Goal: Task Accomplishment & Management: Manage account settings

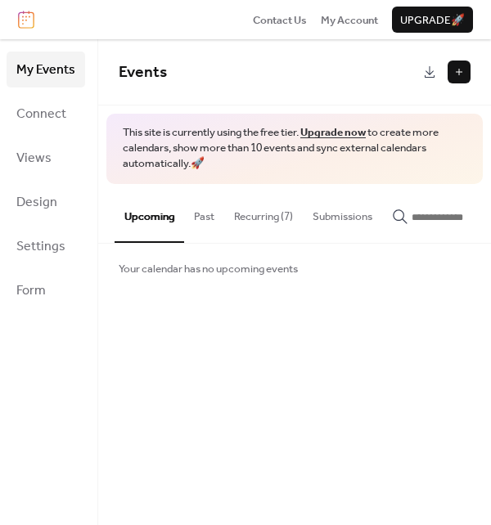
click at [276, 225] on button "Recurring (7)" at bounding box center [263, 212] width 79 height 57
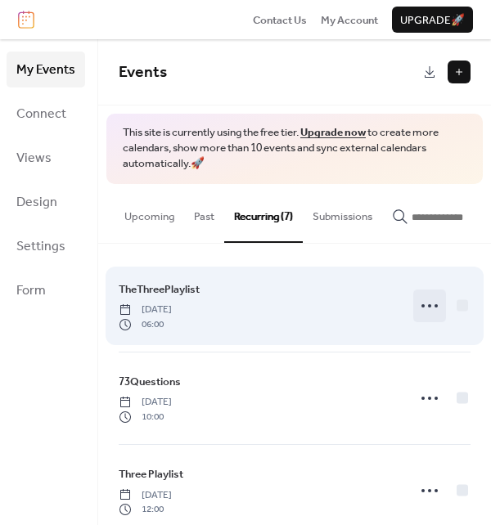
click at [420, 303] on icon at bounding box center [429, 306] width 26 height 26
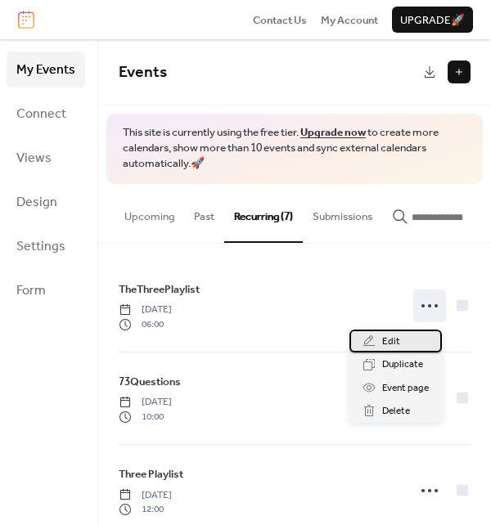
click at [409, 340] on div "Edit" at bounding box center [395, 341] width 92 height 23
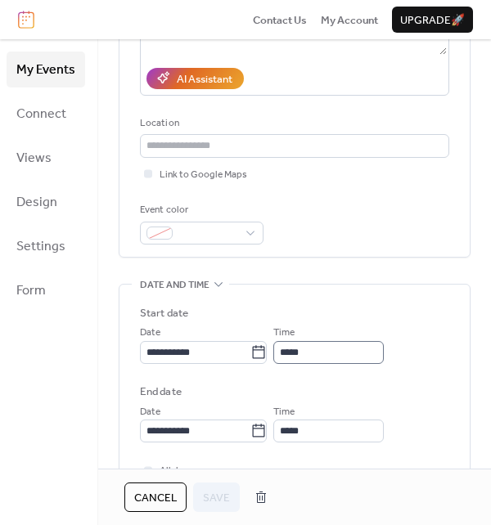
scroll to position [409, 0]
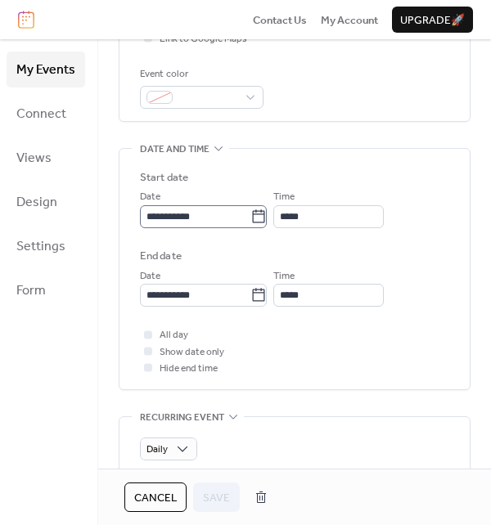
click at [262, 215] on icon at bounding box center [258, 217] width 16 height 16
click at [250, 215] on input "**********" at bounding box center [195, 216] width 110 height 23
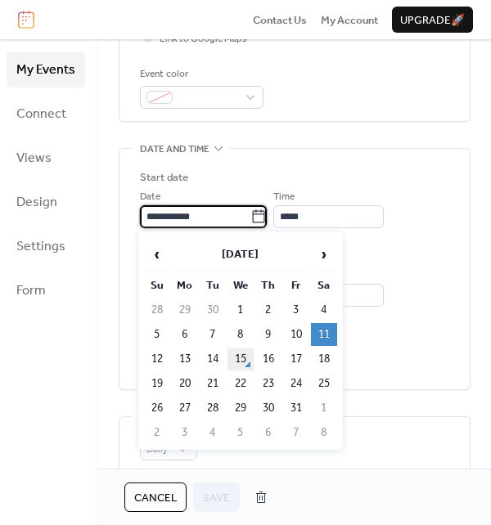
click at [239, 361] on td "15" at bounding box center [240, 359] width 26 height 23
type input "**********"
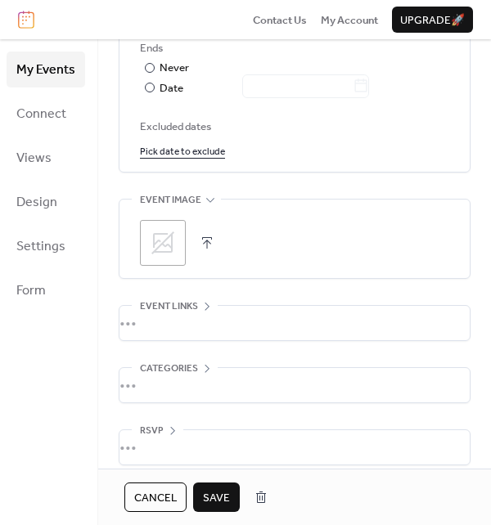
scroll to position [936, 0]
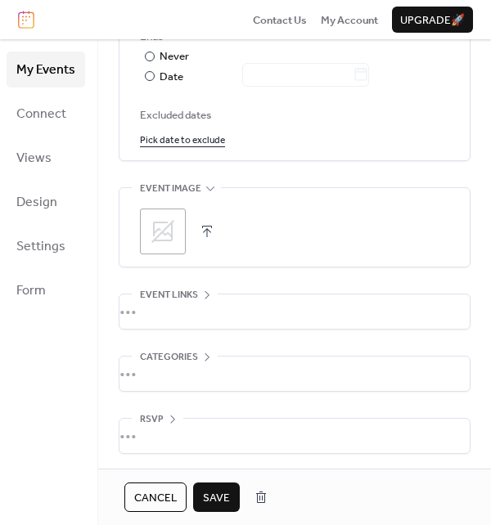
click at [217, 502] on span "Save" at bounding box center [216, 498] width 27 height 16
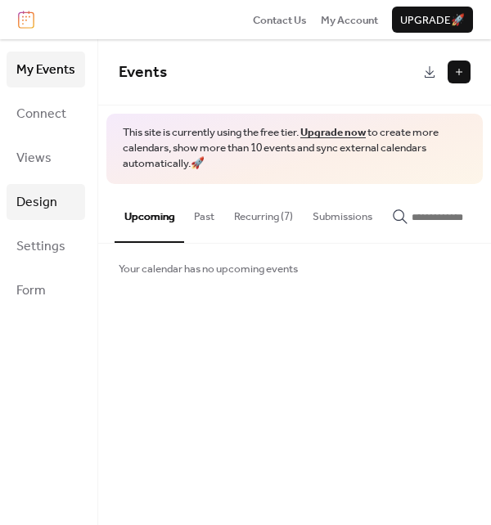
click at [44, 200] on span "Design" at bounding box center [36, 203] width 41 height 26
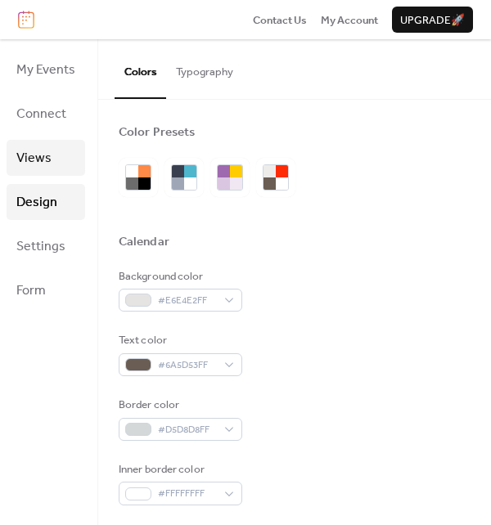
click at [56, 159] on link "Views" at bounding box center [46, 158] width 79 height 36
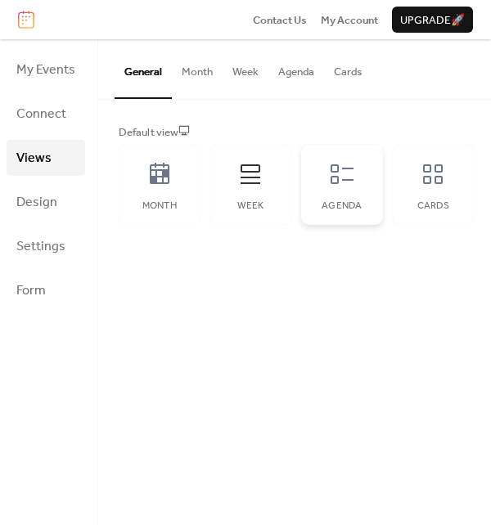
click at [329, 175] on icon at bounding box center [342, 174] width 26 height 26
click at [432, 197] on div "Cards" at bounding box center [434, 185] width 82 height 80
click at [434, 175] on icon at bounding box center [433, 174] width 26 height 26
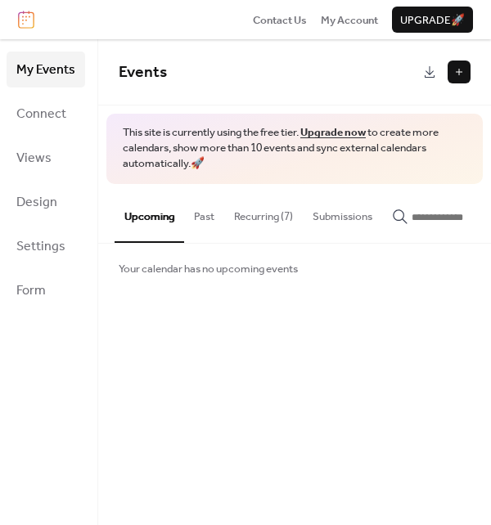
click at [229, 217] on button "Recurring (7)" at bounding box center [263, 212] width 79 height 57
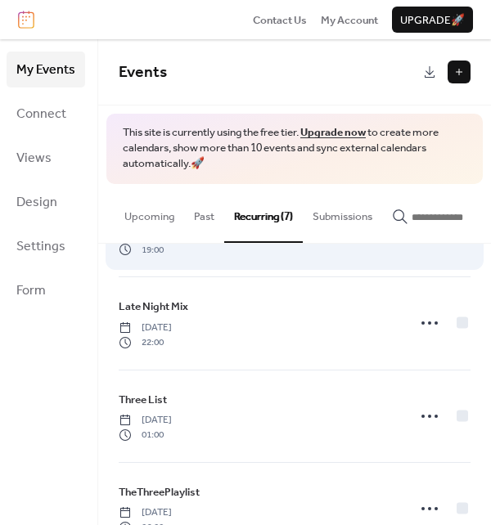
scroll to position [402, 0]
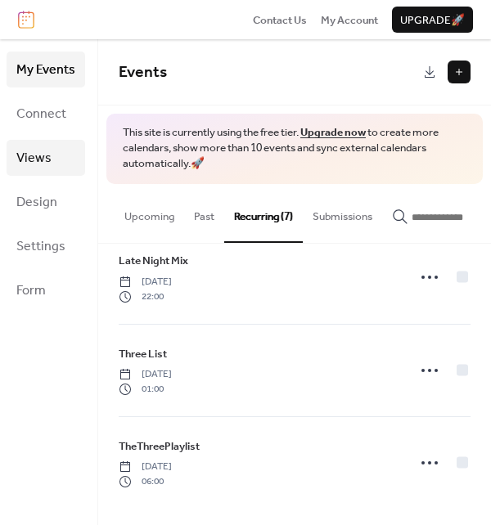
click at [28, 166] on span "Views" at bounding box center [33, 159] width 35 height 26
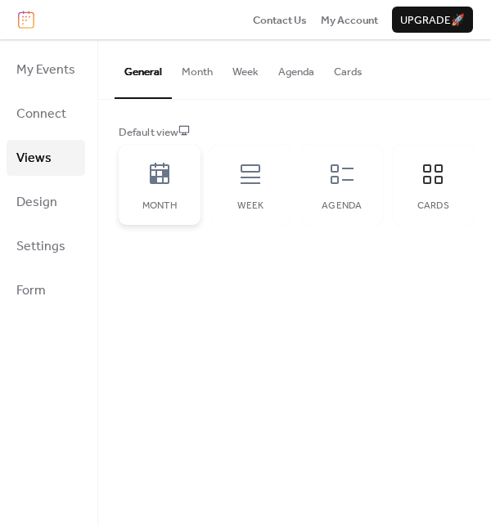
click at [147, 192] on div "Month" at bounding box center [160, 185] width 82 height 80
